Goal: Task Accomplishment & Management: Manage account settings

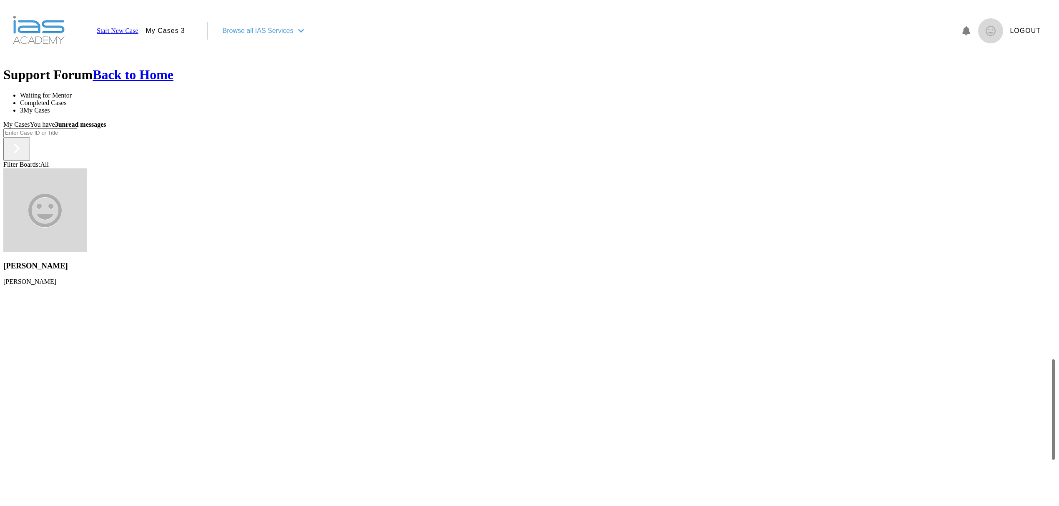
scroll to position [611, 0]
click at [69, 137] on input "text" at bounding box center [40, 132] width 74 height 9
type input "KAM"
click at [233, 161] on div "Filter Boards: All" at bounding box center [529, 165] width 1052 height 8
click at [27, 158] on img at bounding box center [17, 148] width 20 height 20
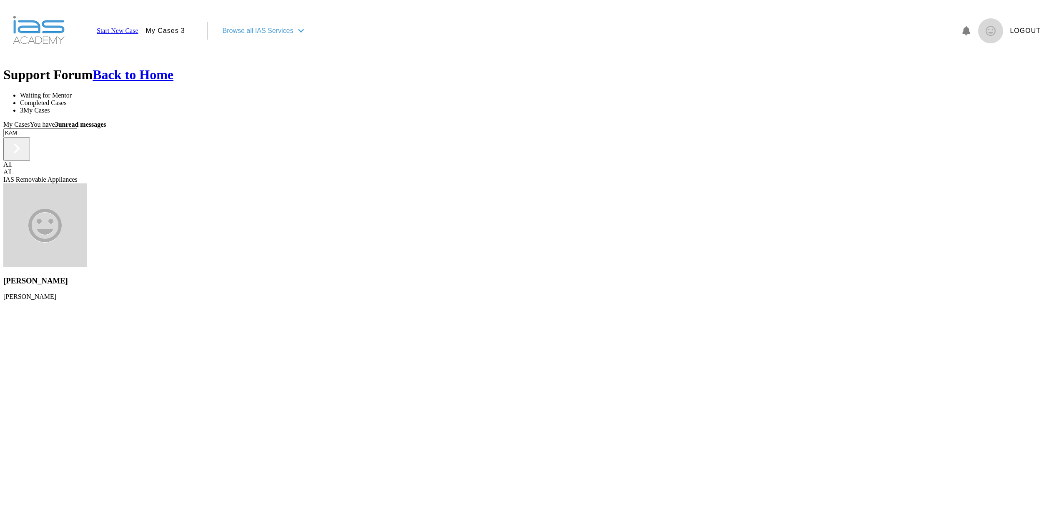
scroll to position [0, 0]
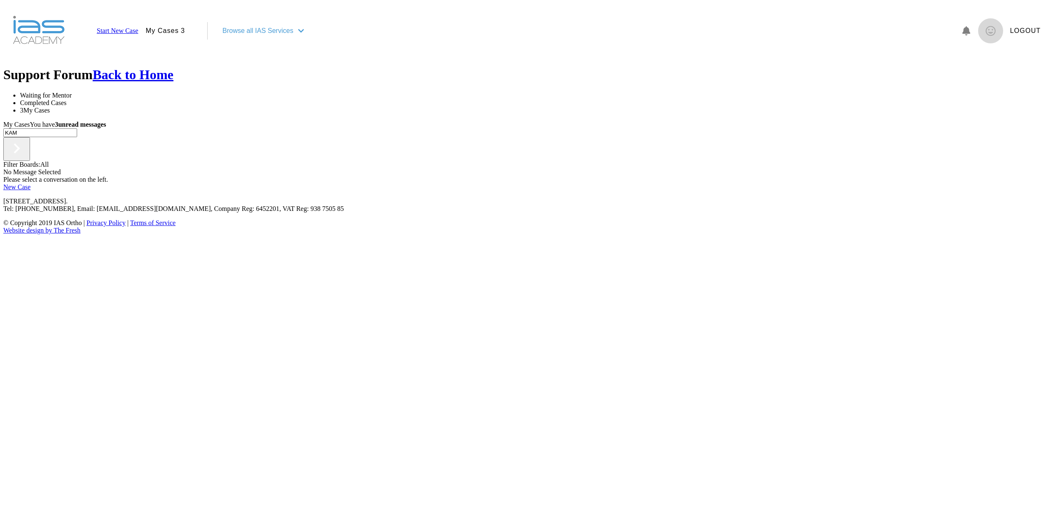
drag, startPoint x: 53, startPoint y: 159, endPoint x: 12, endPoint y: 165, distance: 42.1
click at [12, 137] on input "KAM" at bounding box center [40, 132] width 74 height 9
click at [27, 158] on img at bounding box center [17, 148] width 20 height 20
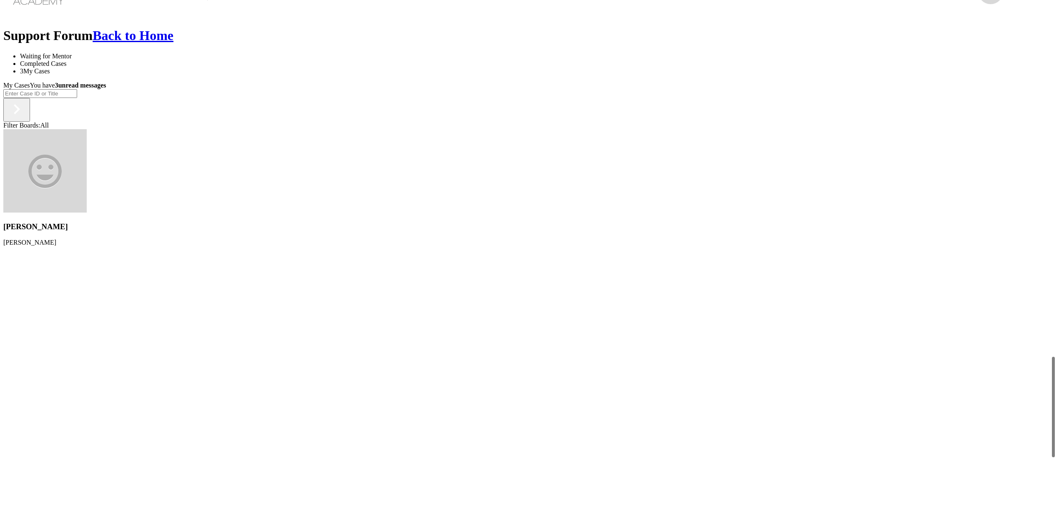
scroll to position [87, 0]
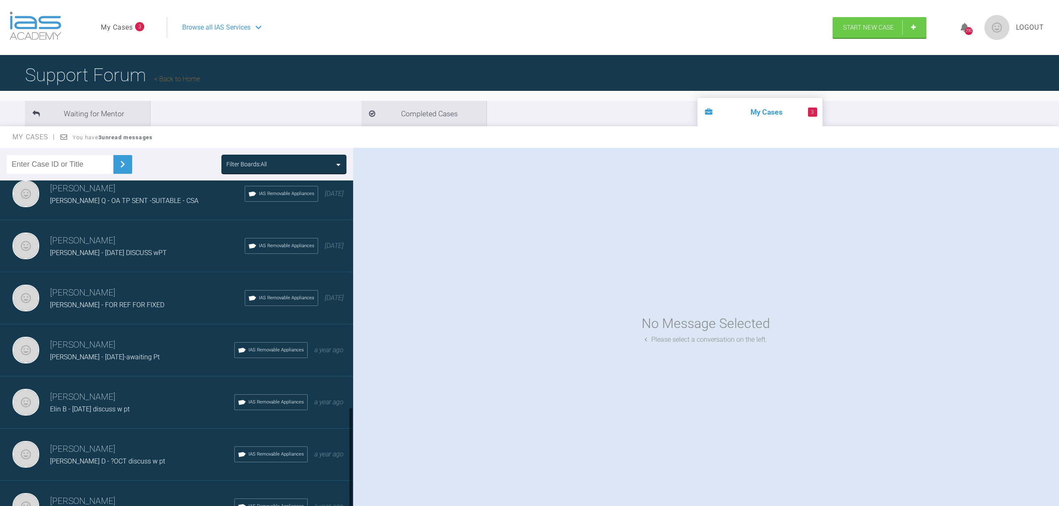
scroll to position [730, 0]
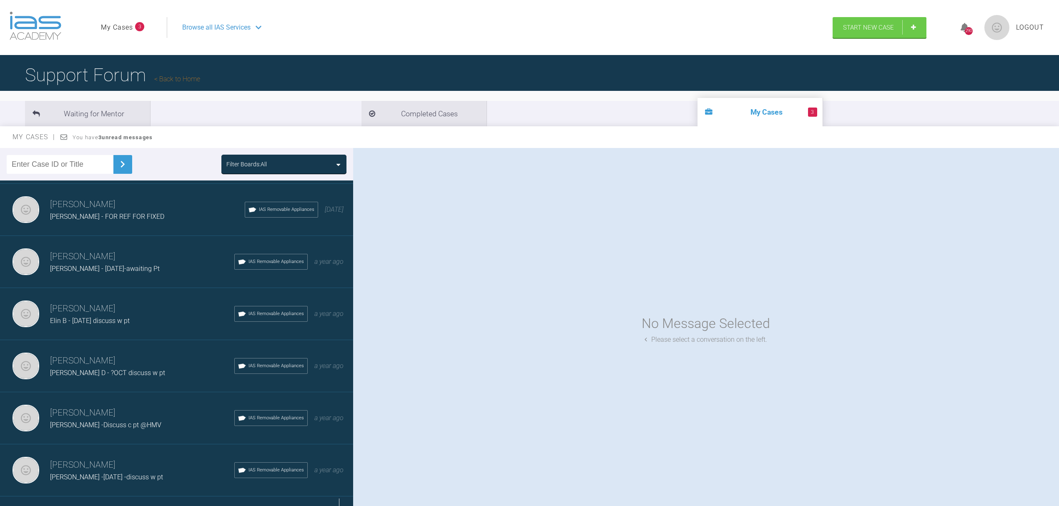
click at [346, 497] on div "Load more" at bounding box center [181, 510] width 362 height 26
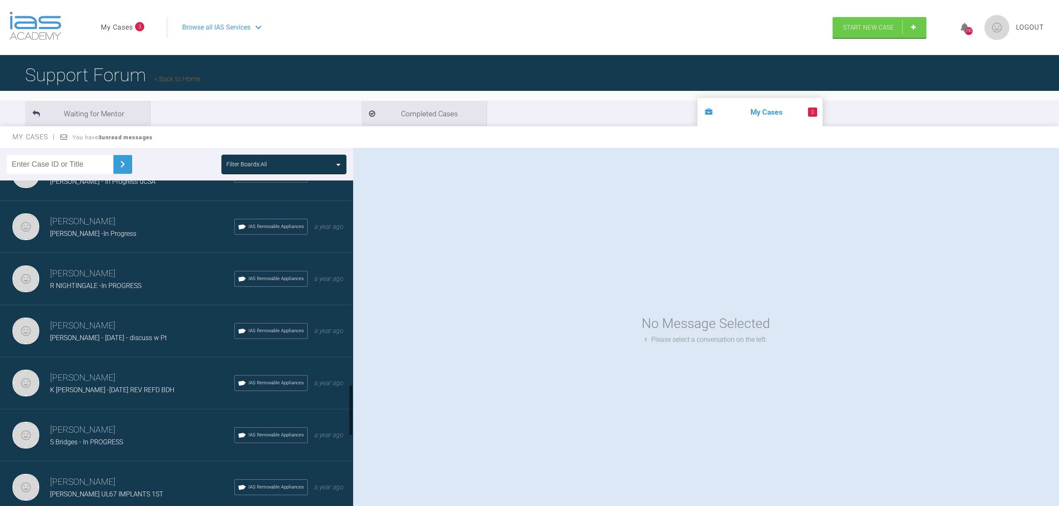
scroll to position [1341, 0]
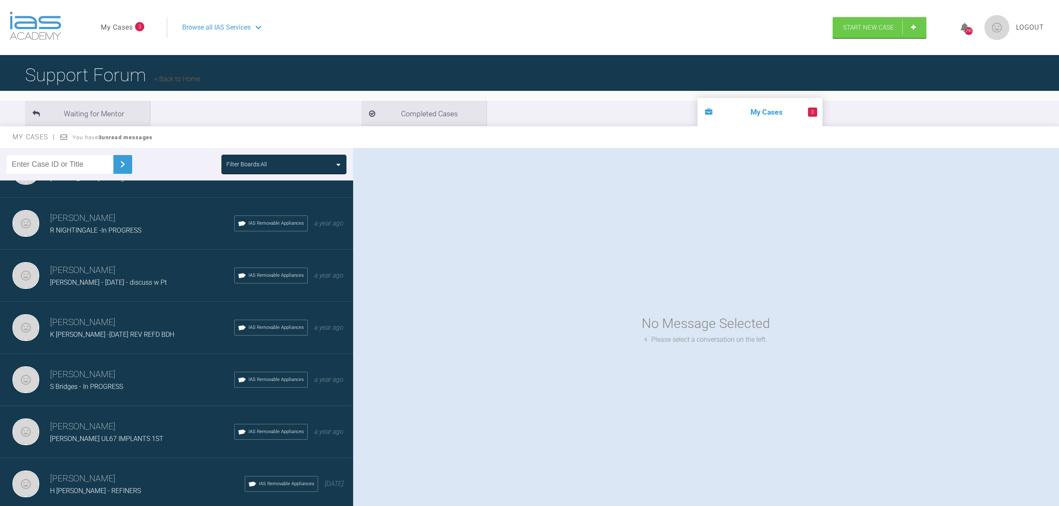
click at [108, 331] on span "K Kaminska -DEC 24 REV REFD BDH" at bounding box center [112, 335] width 124 height 8
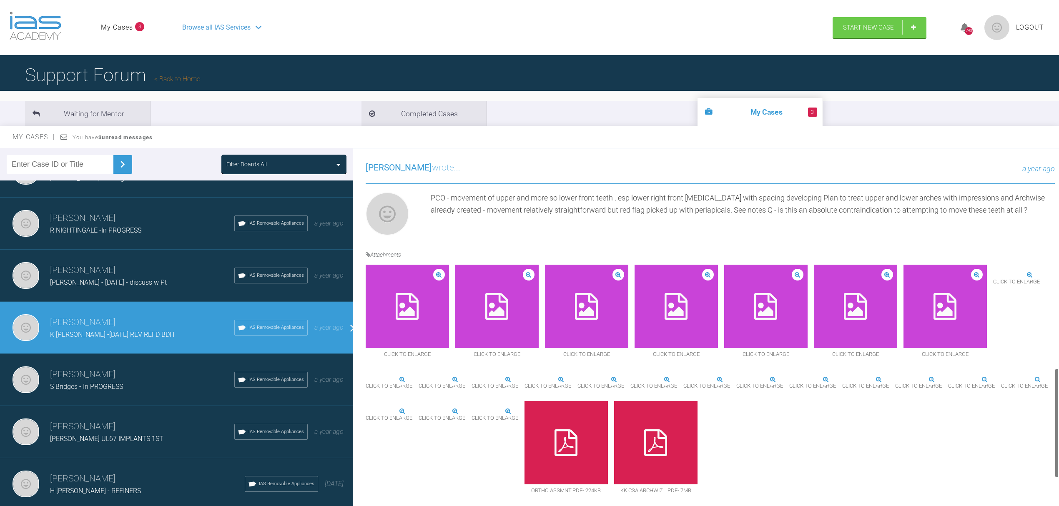
scroll to position [660, 0]
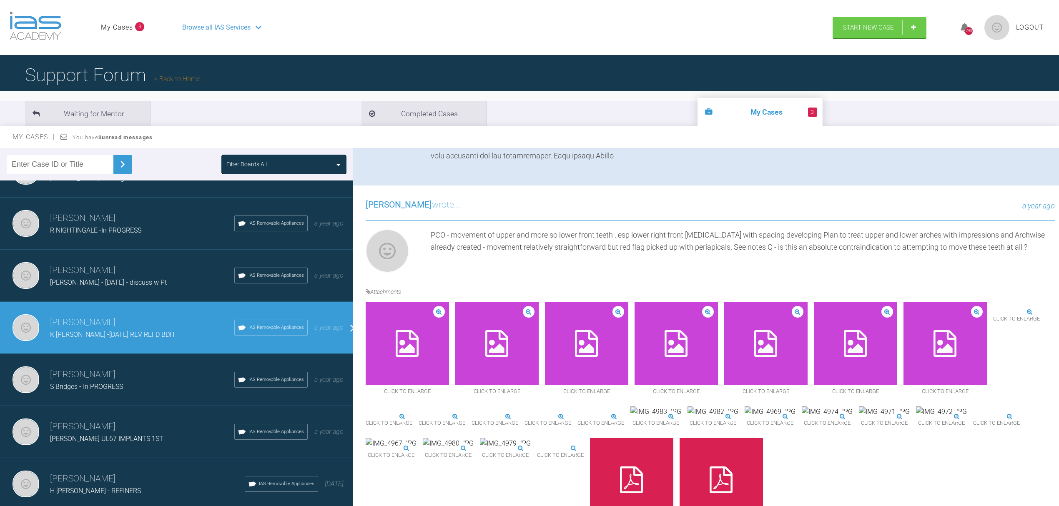
click at [623, 240] on div "PCO - movement of upper and more so lower front teeth . esp lower right front i…" at bounding box center [743, 252] width 624 height 47
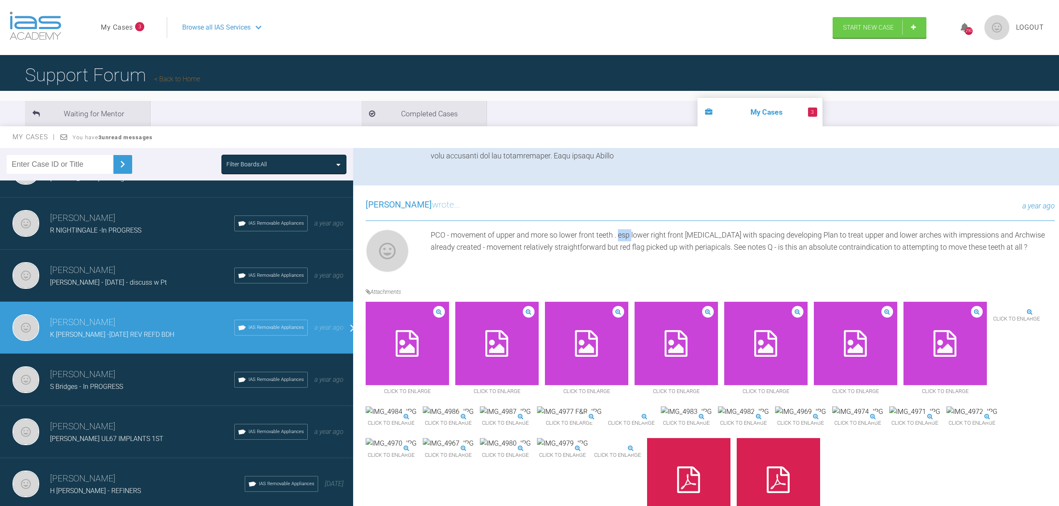
click at [623, 240] on div "PCO - movement of upper and more so lower front teeth . esp lower right front i…" at bounding box center [743, 252] width 624 height 47
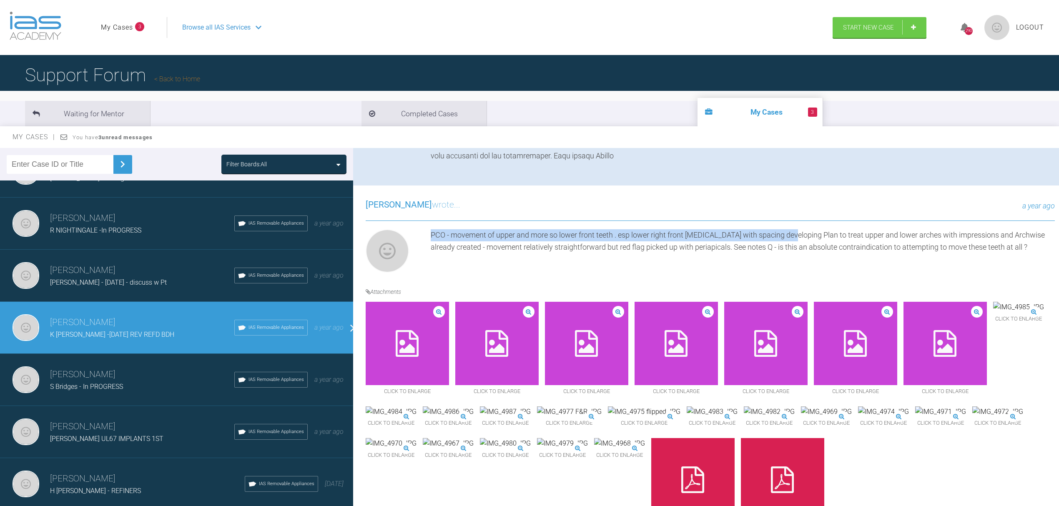
drag, startPoint x: 431, startPoint y: 234, endPoint x: 789, endPoint y: 234, distance: 357.8
click at [789, 234] on div "PCO - movement of upper and more so lower front teeth . esp lower right front i…" at bounding box center [743, 252] width 624 height 47
copy div "PCO - movement of upper and more so lower front teeth . esp lower right front i…"
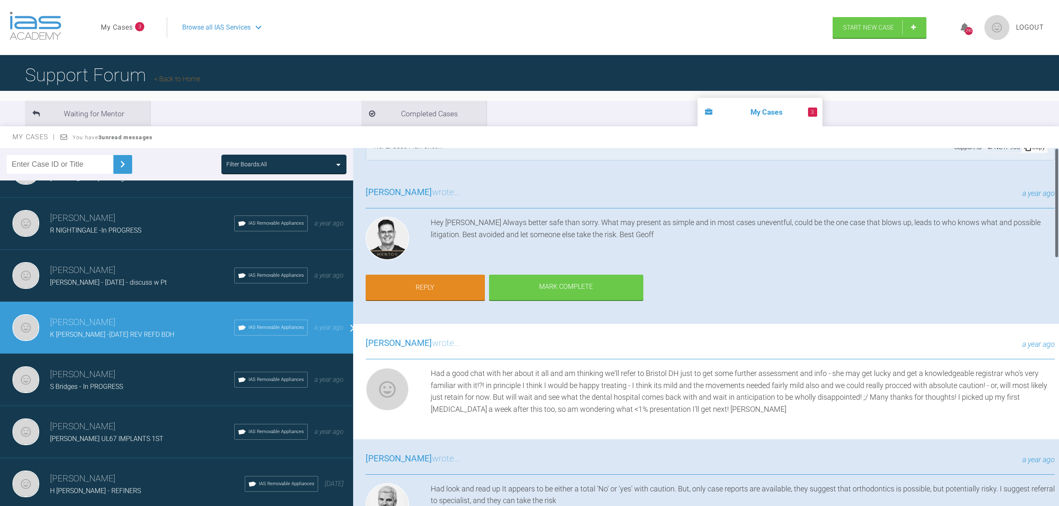
scroll to position [0, 0]
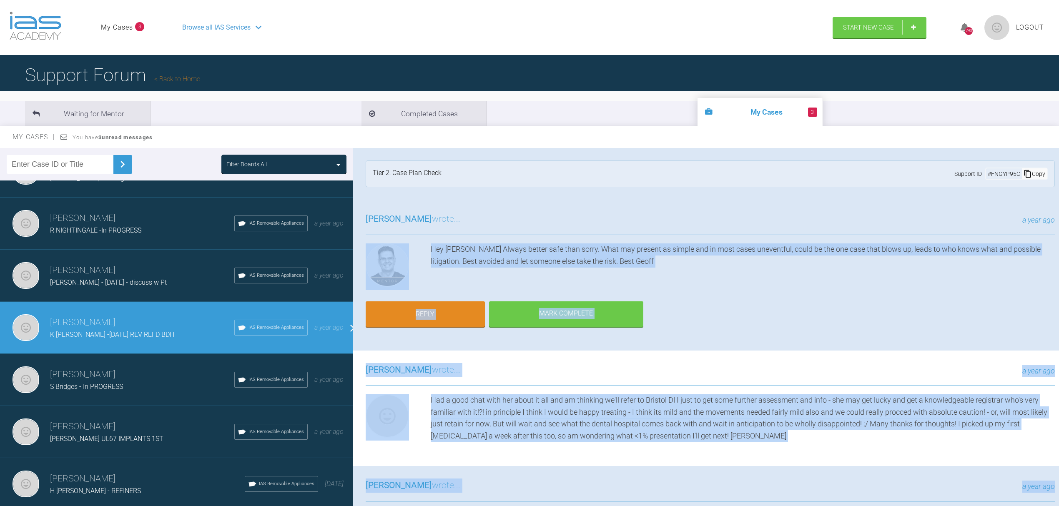
drag, startPoint x: 586, startPoint y: 424, endPoint x: 394, endPoint y: 245, distance: 262.6
copy div "Hey Nicola Always better safe than sorry. What may present as simple and in mos…"
click at [603, 344] on div "Geoff Stone wrote... a year ago Hey Nicola Always better safe than sorry. What …" at bounding box center [710, 275] width 714 height 151
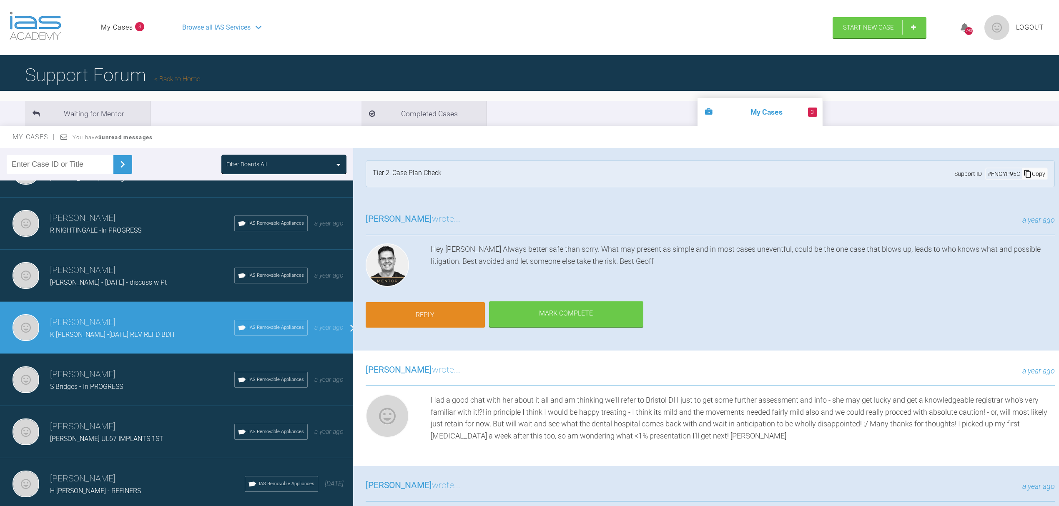
click at [420, 312] on link "Reply" at bounding box center [425, 315] width 119 height 26
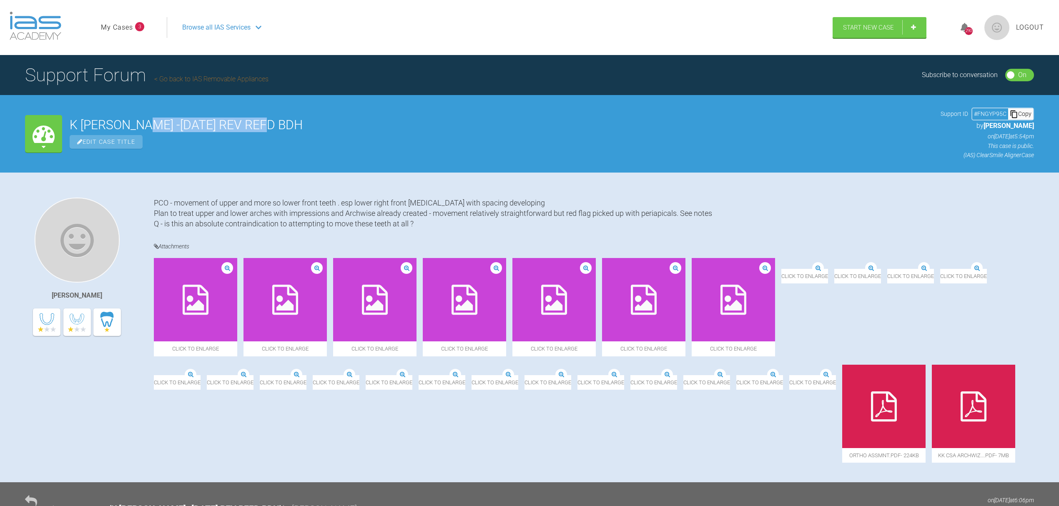
drag, startPoint x: 143, startPoint y: 124, endPoint x: 299, endPoint y: 124, distance: 155.1
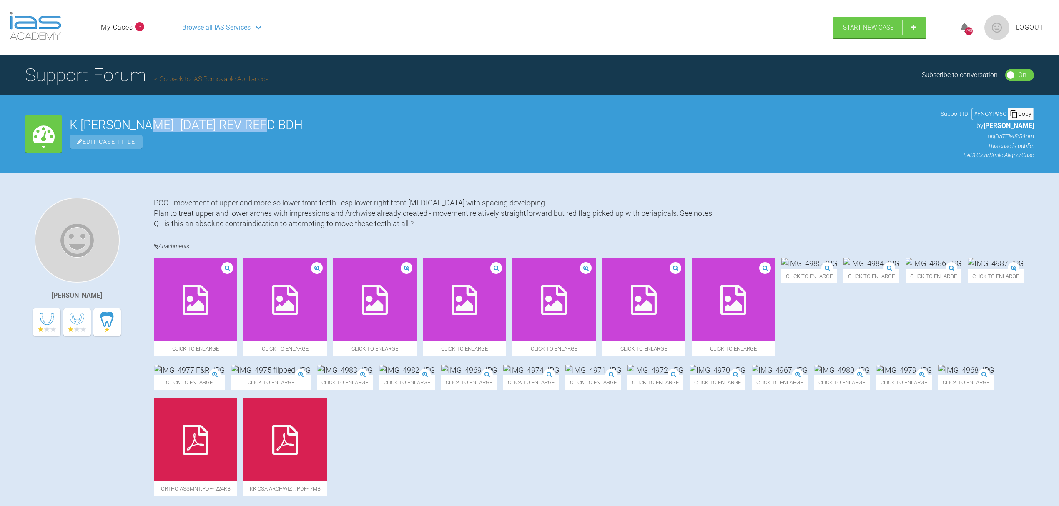
click at [299, 124] on h2 "K Kaminska -DEC 24 REV REFD BDH" at bounding box center [502, 125] width 864 height 13
click at [104, 142] on span "Edit Case Title" at bounding box center [106, 142] width 73 height 14
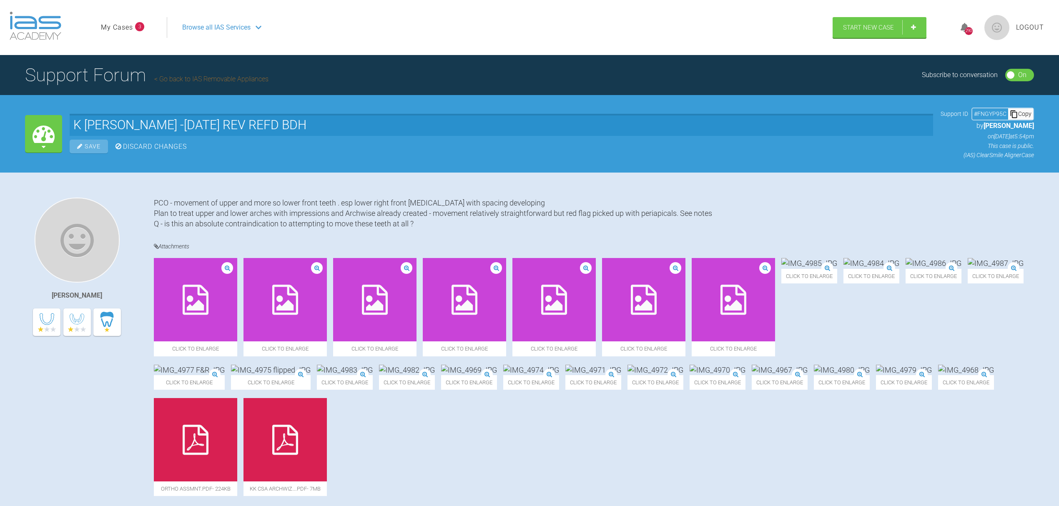
drag, startPoint x: 147, startPoint y: 122, endPoint x: 326, endPoint y: 117, distance: 179.0
click at [326, 117] on input "K Kaminska -DEC 24 REV REFD BDH" at bounding box center [502, 125] width 864 height 22
type input "K Kaminska -PCOD CONTRAINDICATION"
click at [93, 146] on div "Save" at bounding box center [89, 147] width 38 height 14
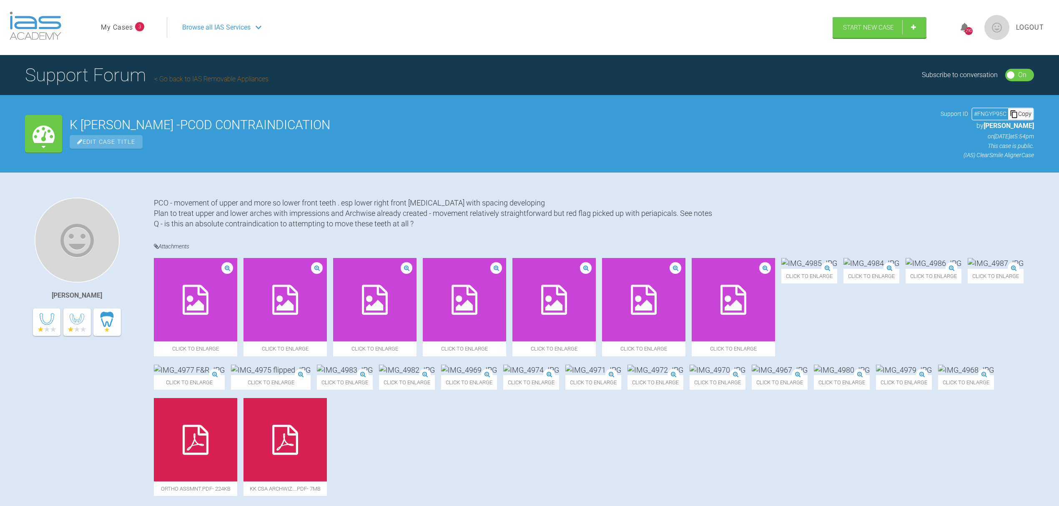
click at [119, 24] on link "My Cases" at bounding box center [117, 27] width 32 height 11
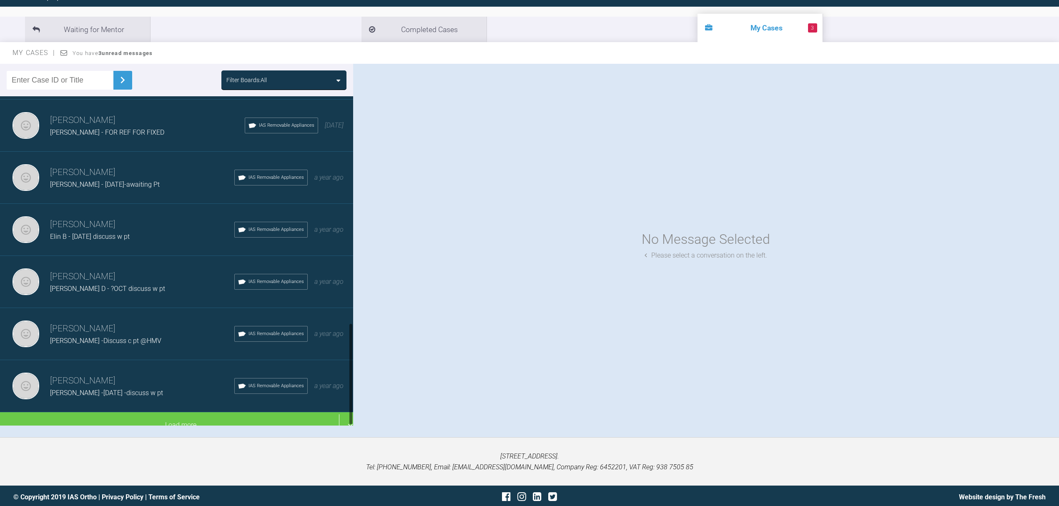
scroll to position [87, 0]
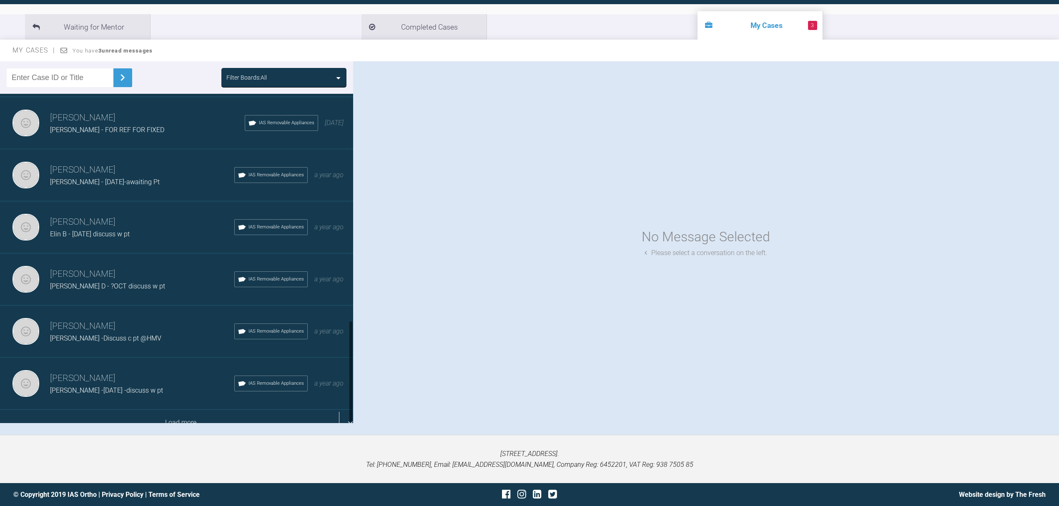
click at [182, 411] on div "Load more" at bounding box center [181, 423] width 362 height 26
click at [337, 412] on div "Load more" at bounding box center [181, 423] width 362 height 26
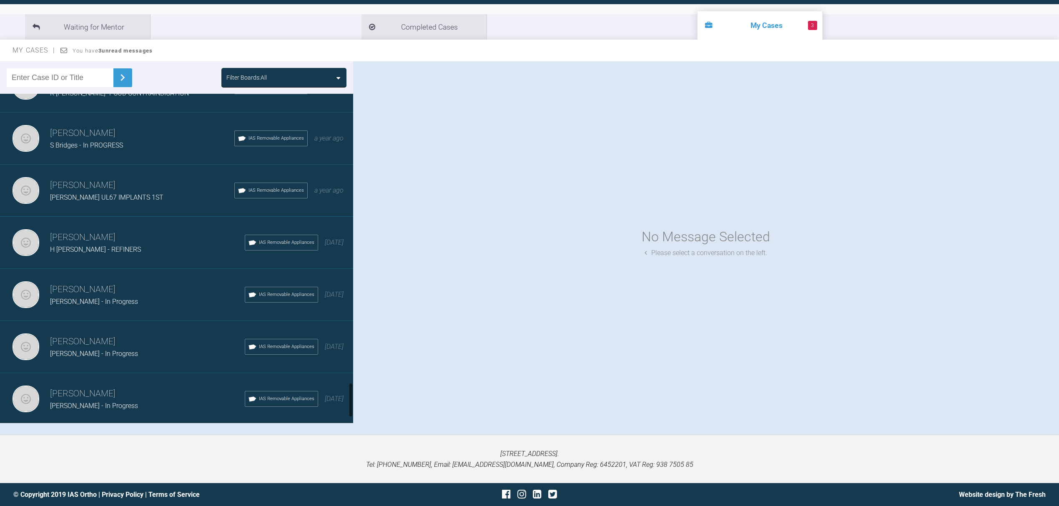
scroll to position [2798, 0]
click at [106, 351] on span "J Michell - REFINERS -U" at bounding box center [96, 355] width 93 height 8
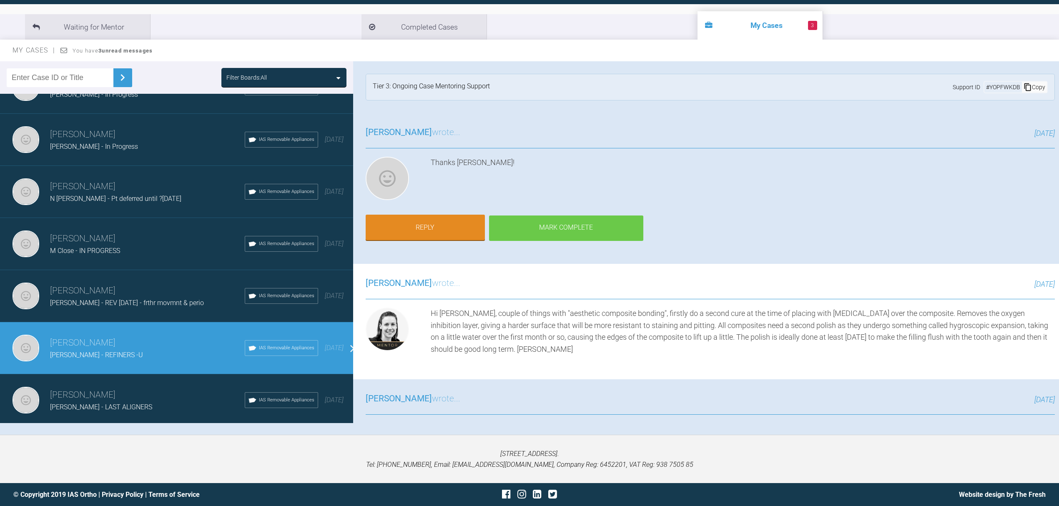
click at [546, 226] on div "Mark Complete" at bounding box center [566, 229] width 154 height 26
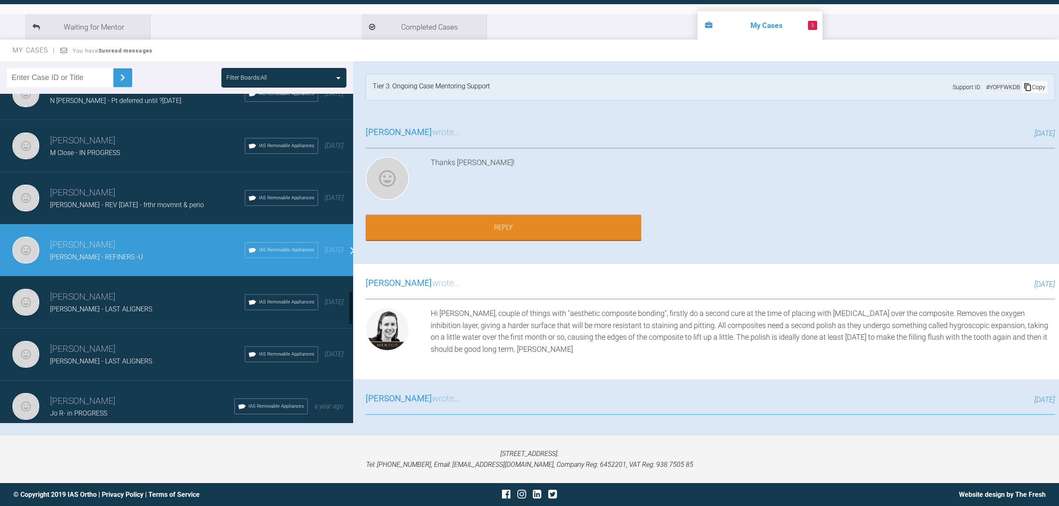
scroll to position [1871, 0]
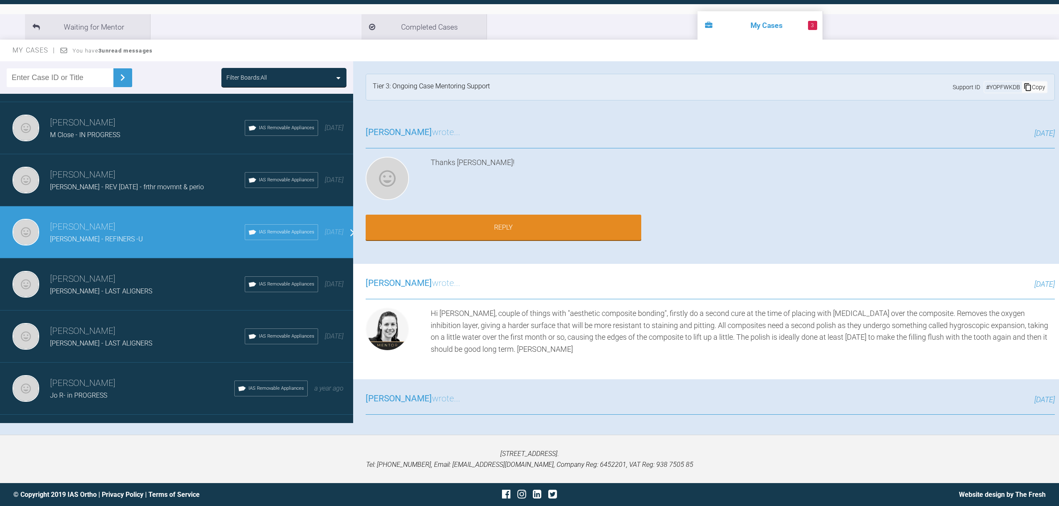
click at [168, 234] on div "J Michell - REFINERS -U" at bounding box center [147, 239] width 195 height 11
click at [450, 225] on link "Reply" at bounding box center [504, 229] width 276 height 26
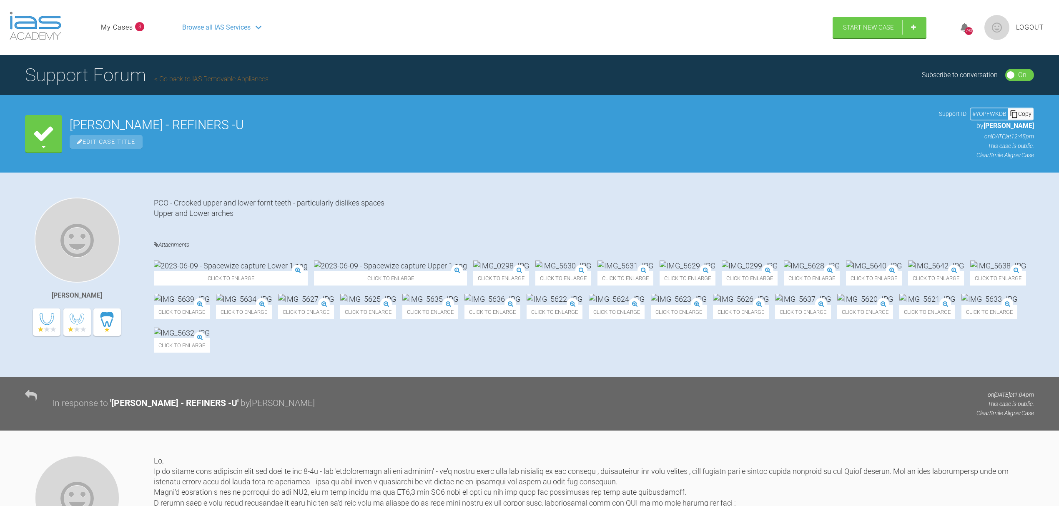
click at [111, 141] on span "Edit Case Title" at bounding box center [106, 142] width 73 height 14
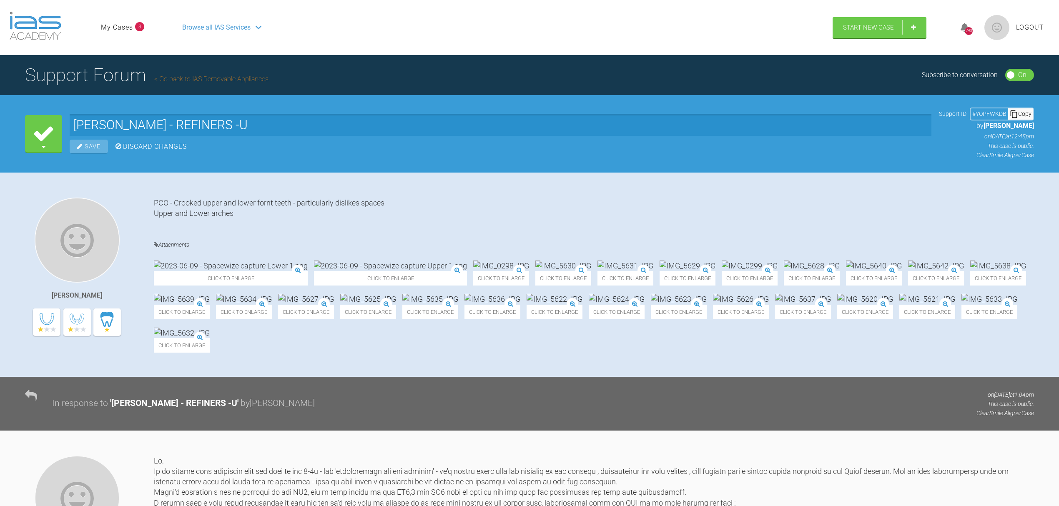
drag, startPoint x: 133, startPoint y: 124, endPoint x: 264, endPoint y: 121, distance: 131.0
click at [264, 121] on input "J Michell - REFINERS -U" at bounding box center [501, 125] width 862 height 22
type input "J Michell - COMPLETED"
click at [98, 144] on div "Save" at bounding box center [89, 147] width 38 height 14
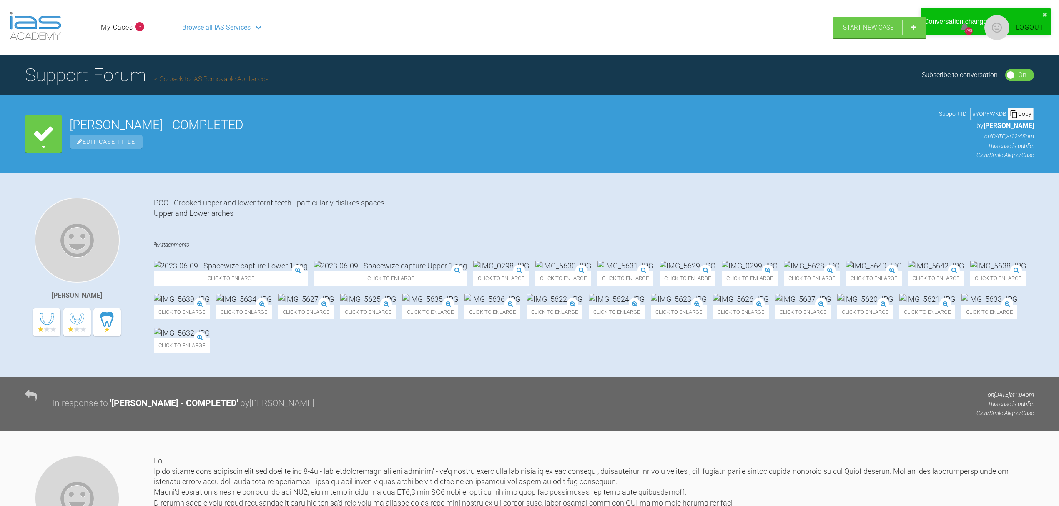
click at [107, 28] on link "My Cases" at bounding box center [117, 27] width 32 height 11
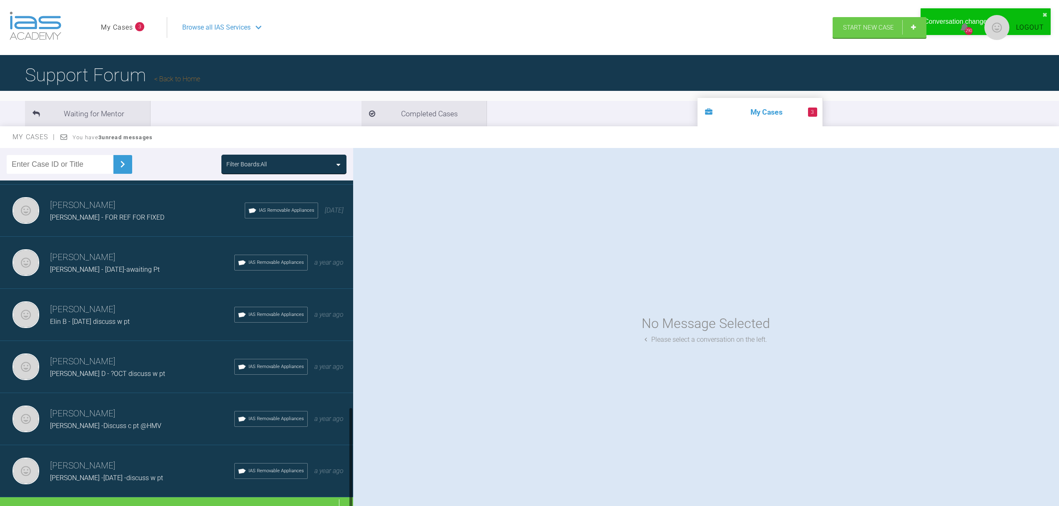
scroll to position [730, 0]
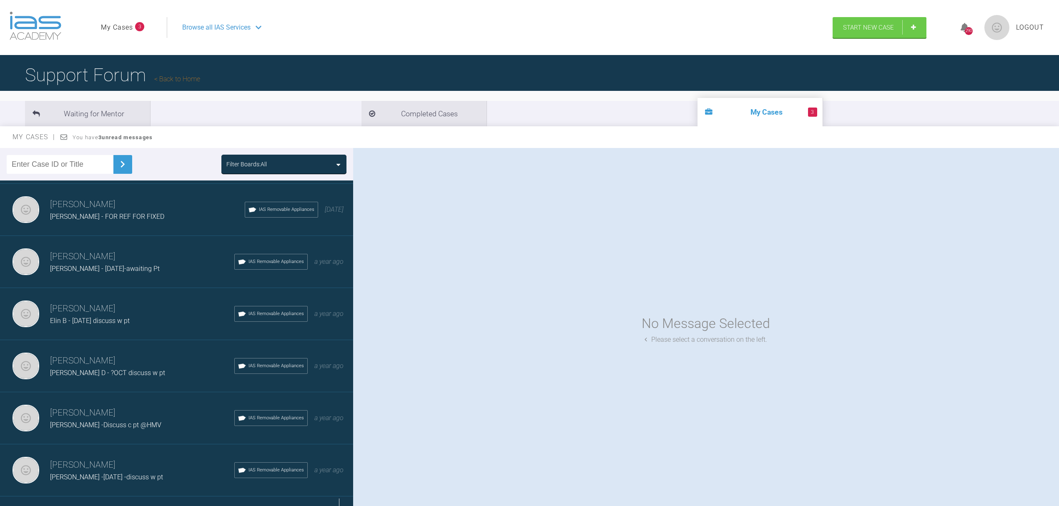
click at [337, 497] on div "Load more" at bounding box center [181, 510] width 362 height 26
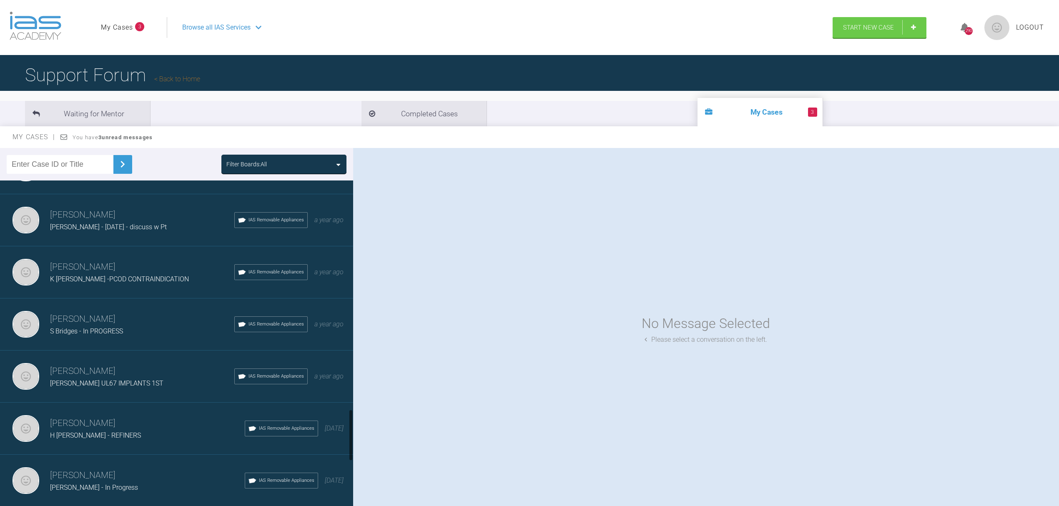
scroll to position [1764, 0]
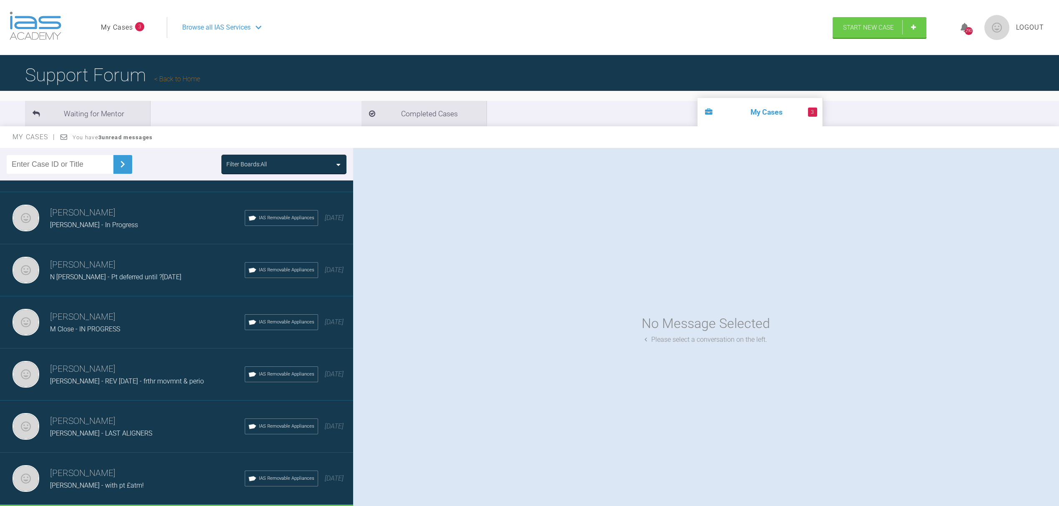
click at [100, 310] on h3 "[PERSON_NAME]" at bounding box center [147, 317] width 195 height 14
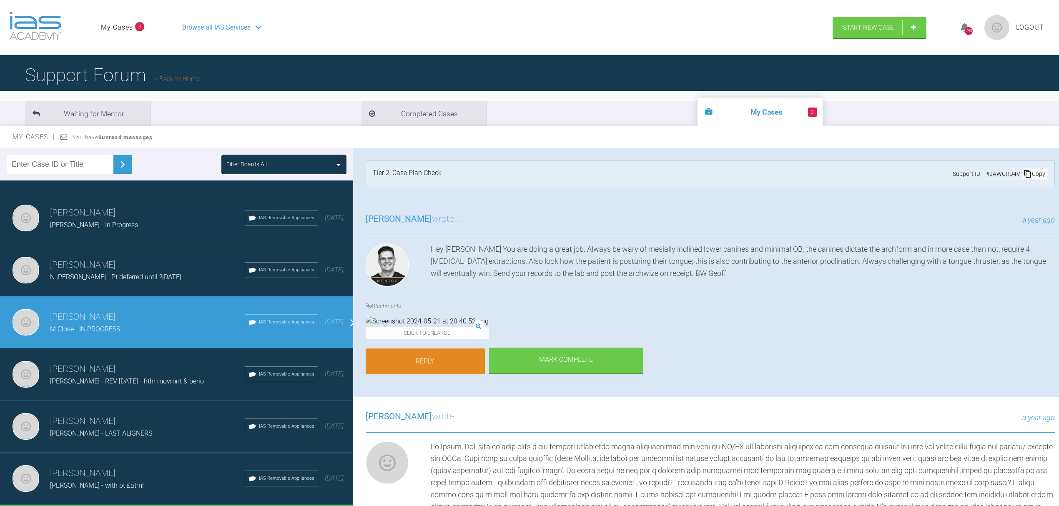
click at [424, 374] on link "Reply" at bounding box center [425, 362] width 119 height 26
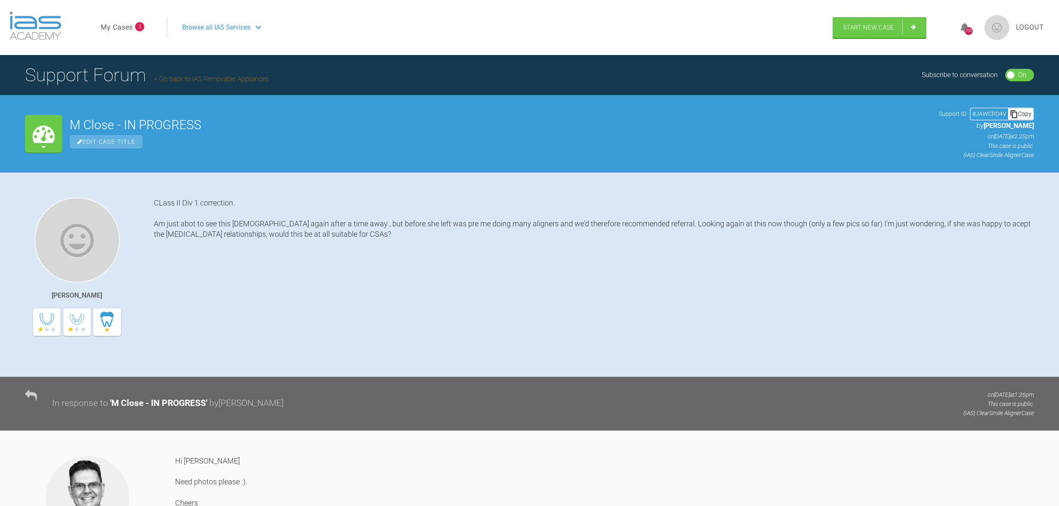
click at [98, 141] on span "Edit Case Title" at bounding box center [106, 142] width 73 height 14
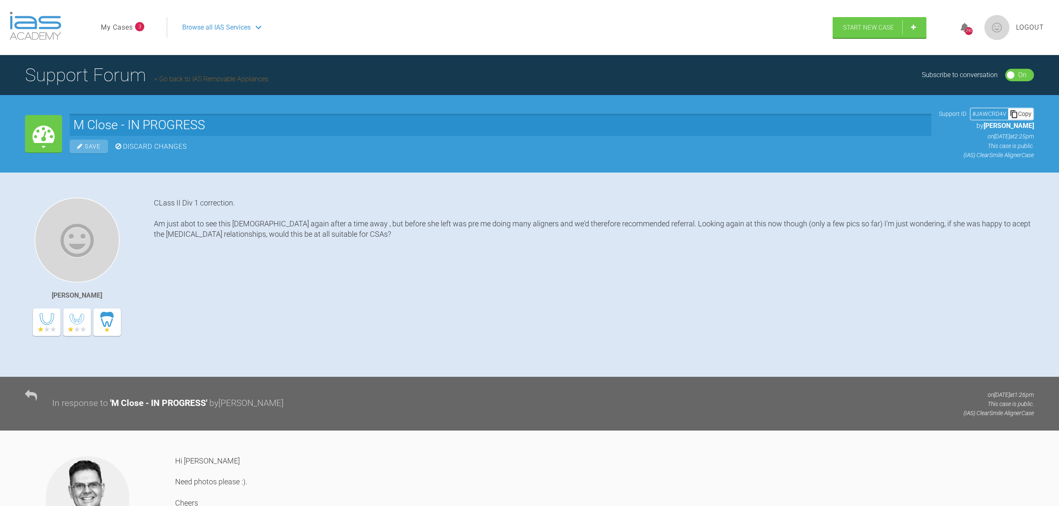
drag, startPoint x: 127, startPoint y: 122, endPoint x: 274, endPoint y: 125, distance: 147.7
click at [274, 125] on input "M Close - IN PROGRESS" at bounding box center [501, 125] width 862 height 22
type input "M Close - COMPLETED"
click at [95, 147] on div "Save" at bounding box center [89, 147] width 38 height 14
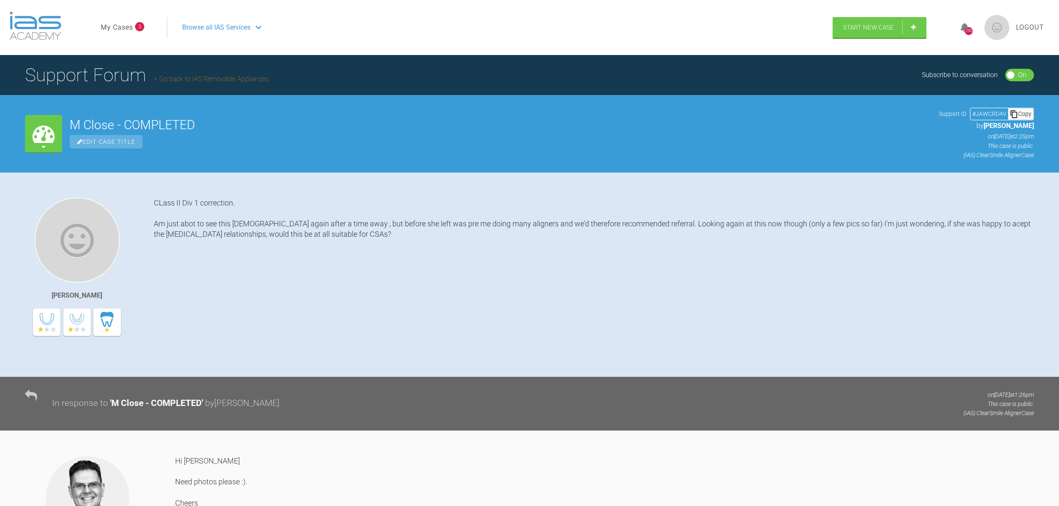
click at [113, 24] on link "My Cases" at bounding box center [117, 27] width 32 height 11
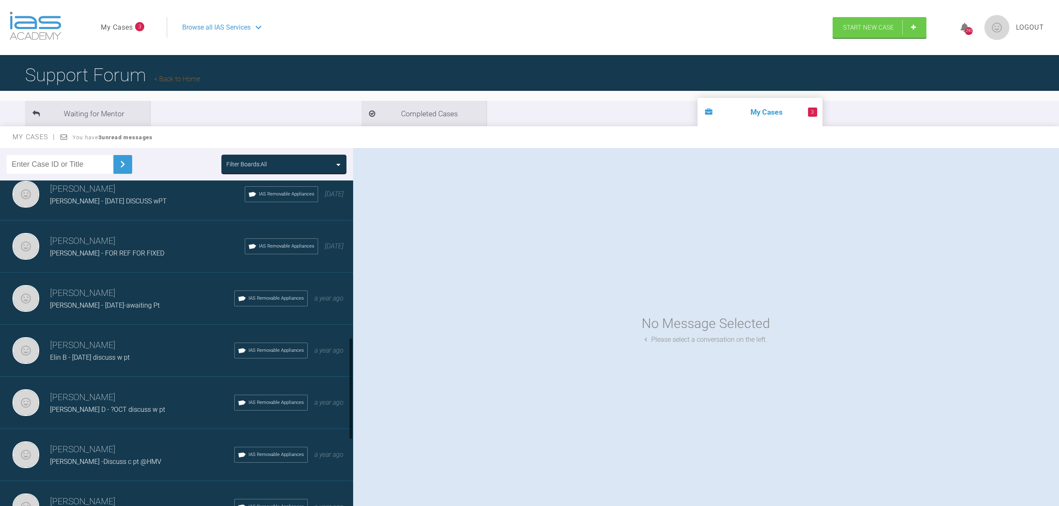
scroll to position [730, 0]
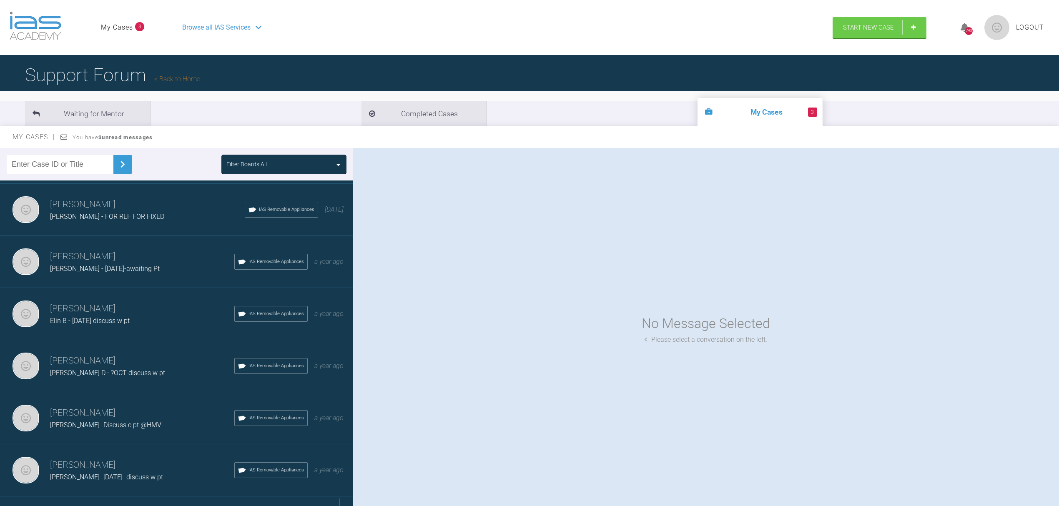
click at [340, 497] on div "Load more" at bounding box center [181, 510] width 362 height 26
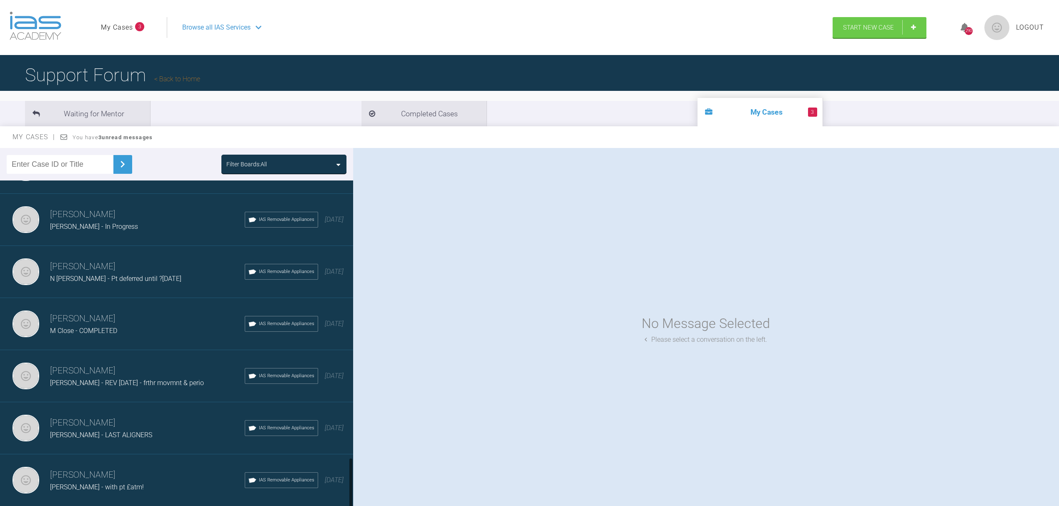
scroll to position [1764, 0]
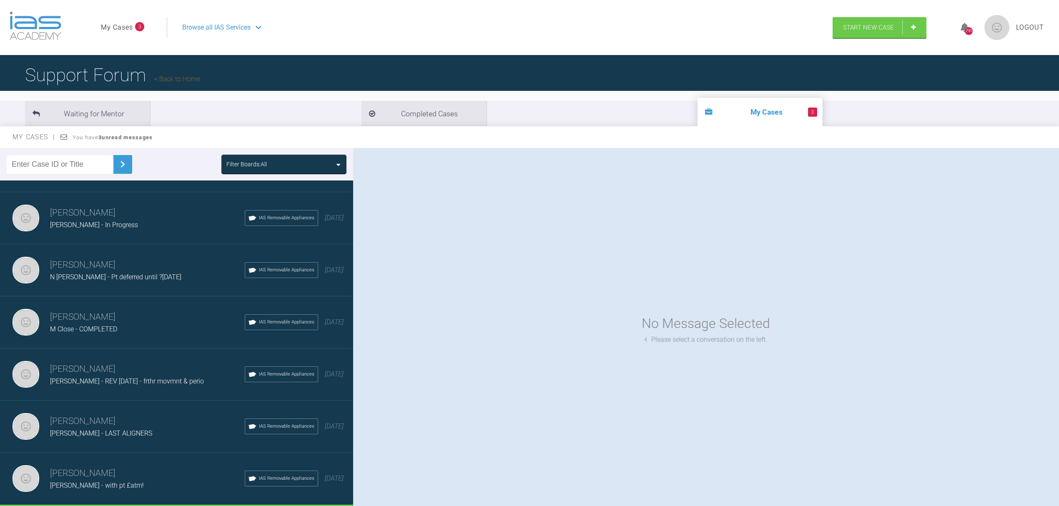
click at [128, 324] on div "M Close - COMPLETED" at bounding box center [147, 329] width 195 height 11
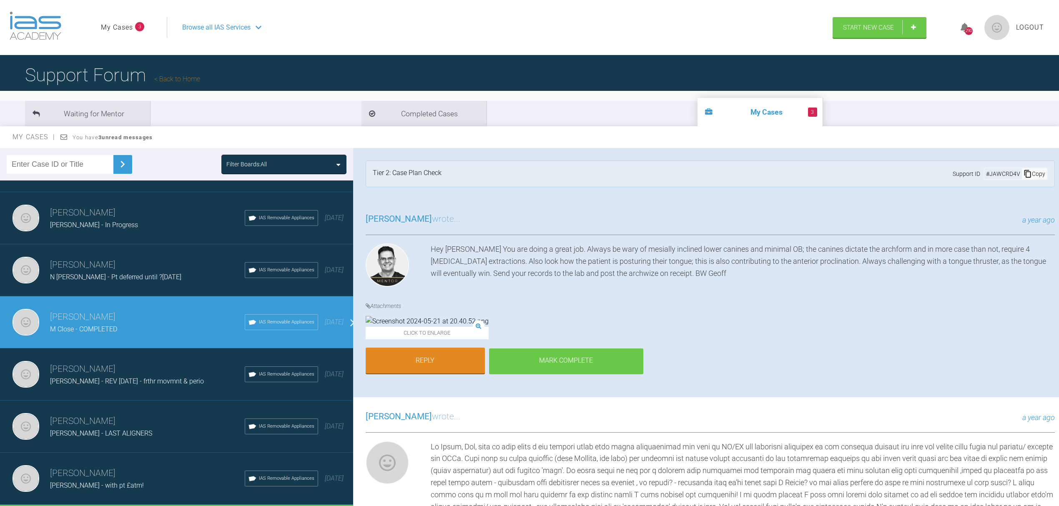
click at [568, 374] on div "Mark Complete" at bounding box center [566, 362] width 154 height 26
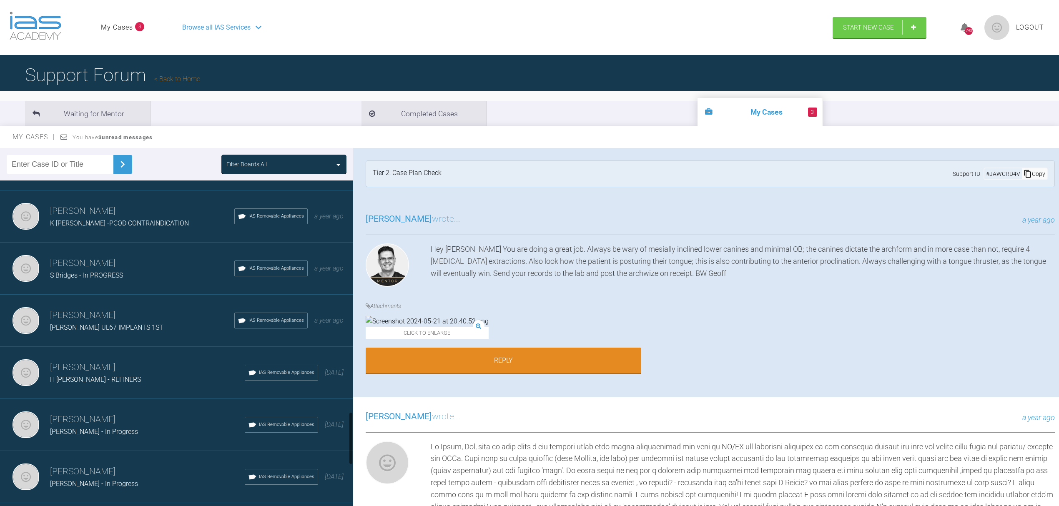
scroll to position [1434, 0]
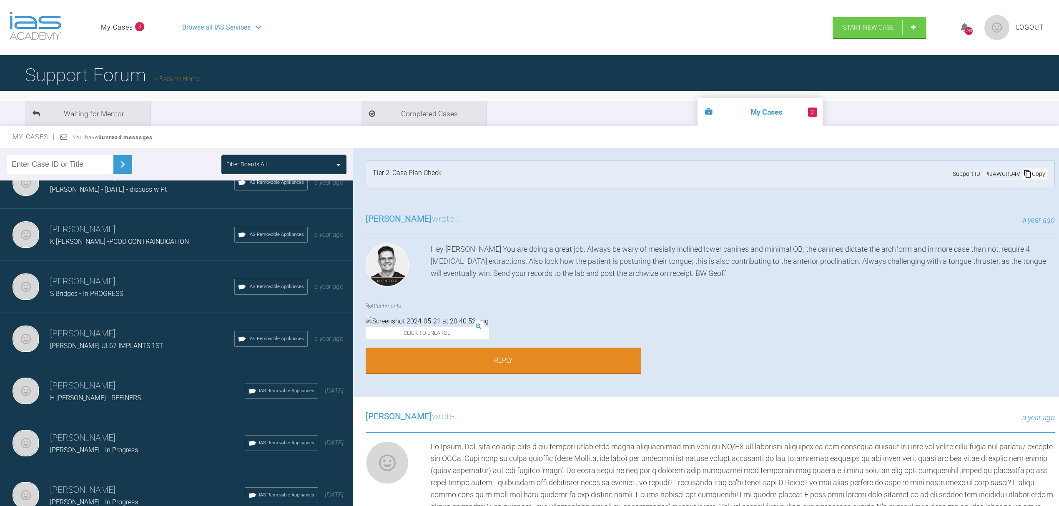
click at [161, 238] on span "K Kaminska -PCOD CONTRAINDICATION" at bounding box center [119, 242] width 139 height 8
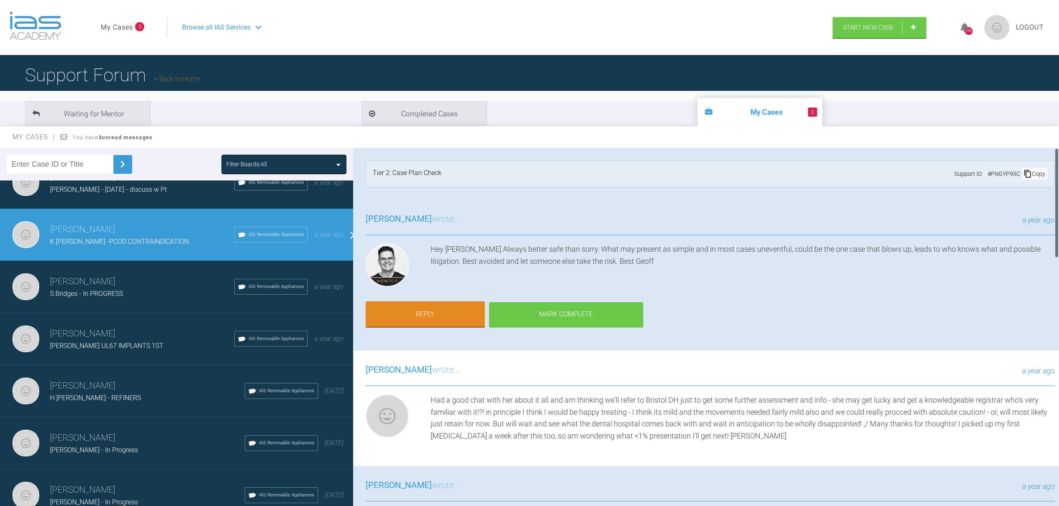
click at [521, 315] on div "Mark Complete" at bounding box center [566, 315] width 154 height 26
